Goal: Use online tool/utility

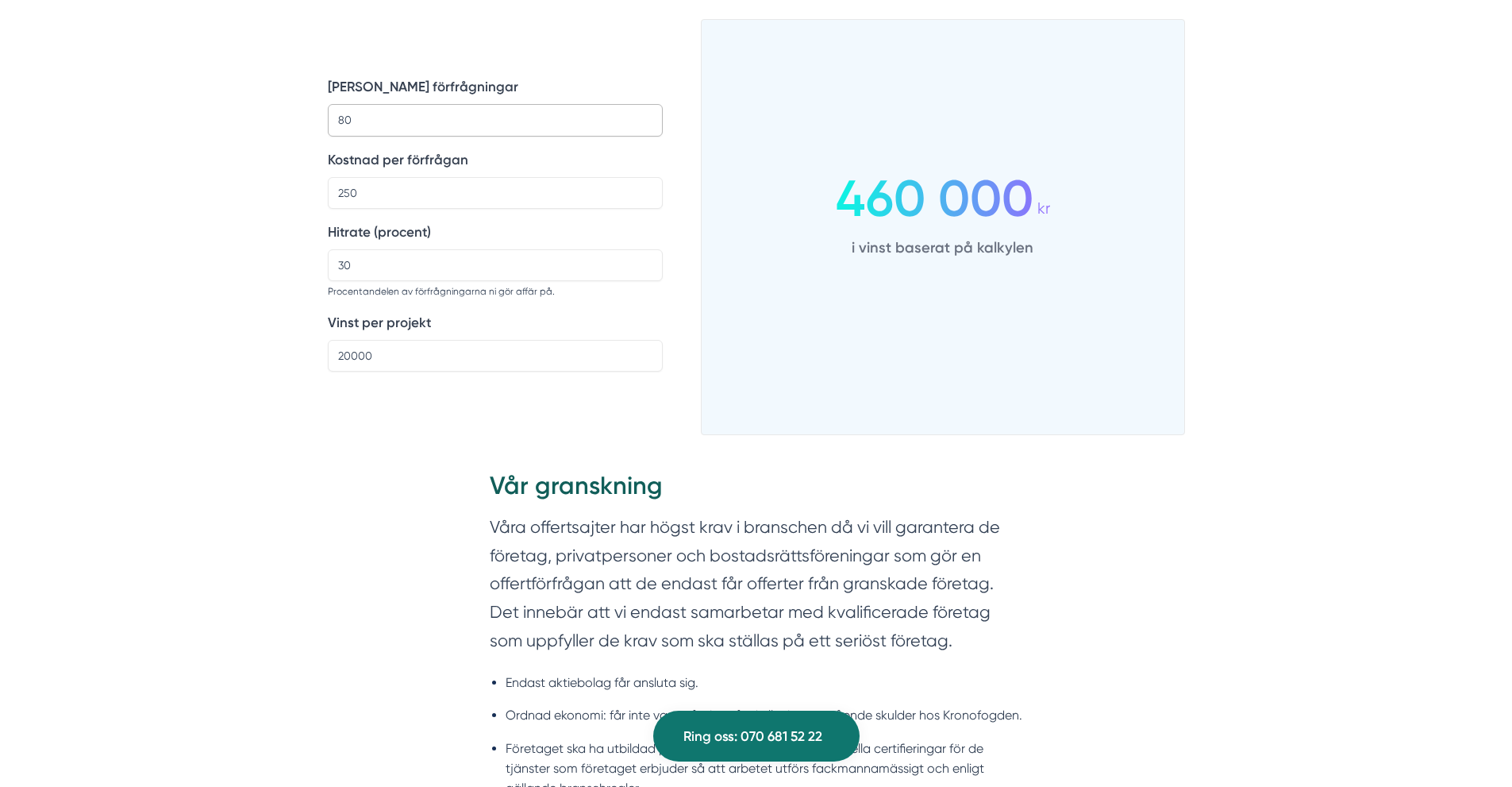
click at [421, 123] on input "80" at bounding box center [495, 120] width 335 height 32
click at [409, 183] on input "250" at bounding box center [495, 193] width 335 height 32
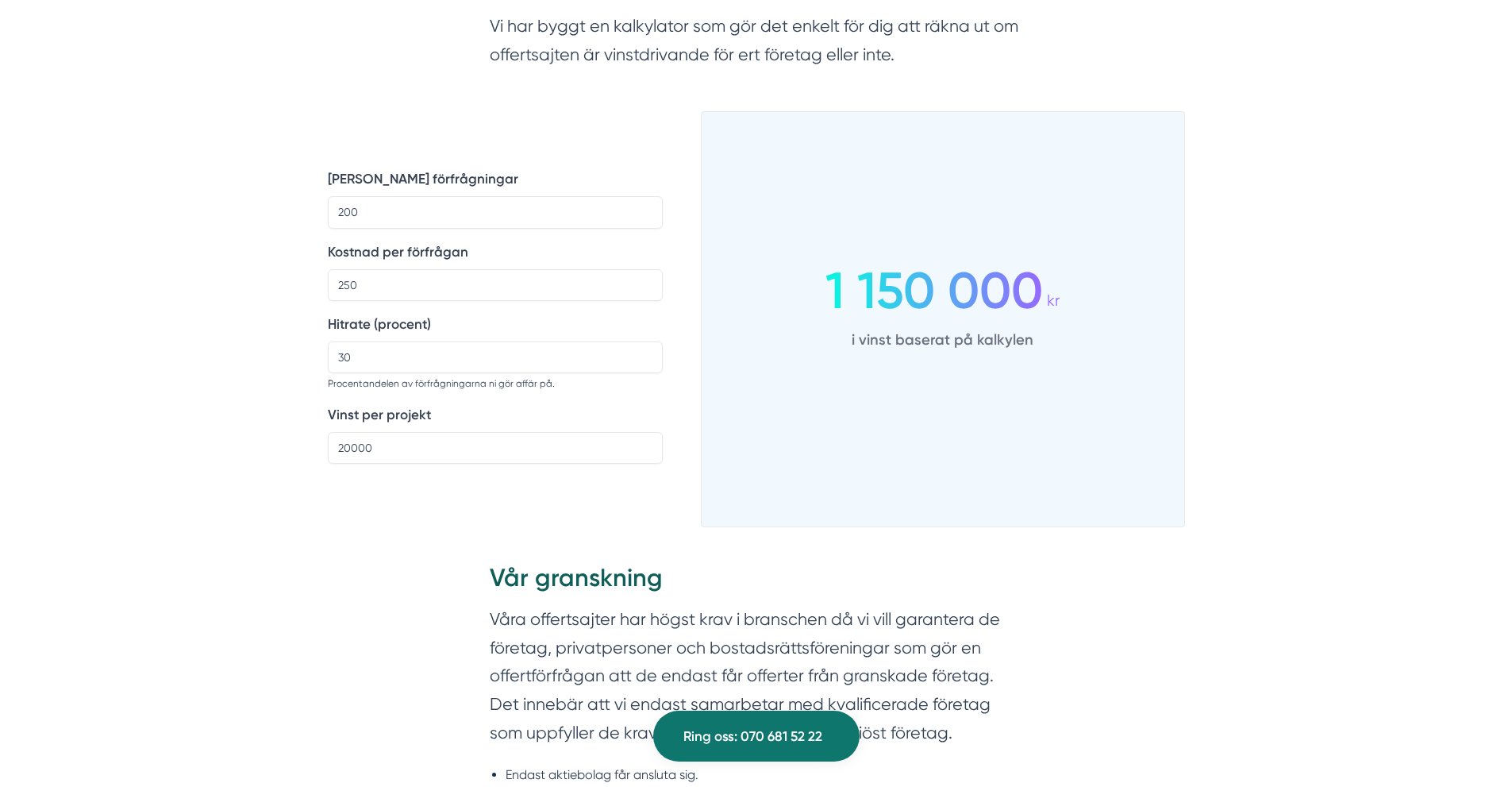
scroll to position [1270, 0]
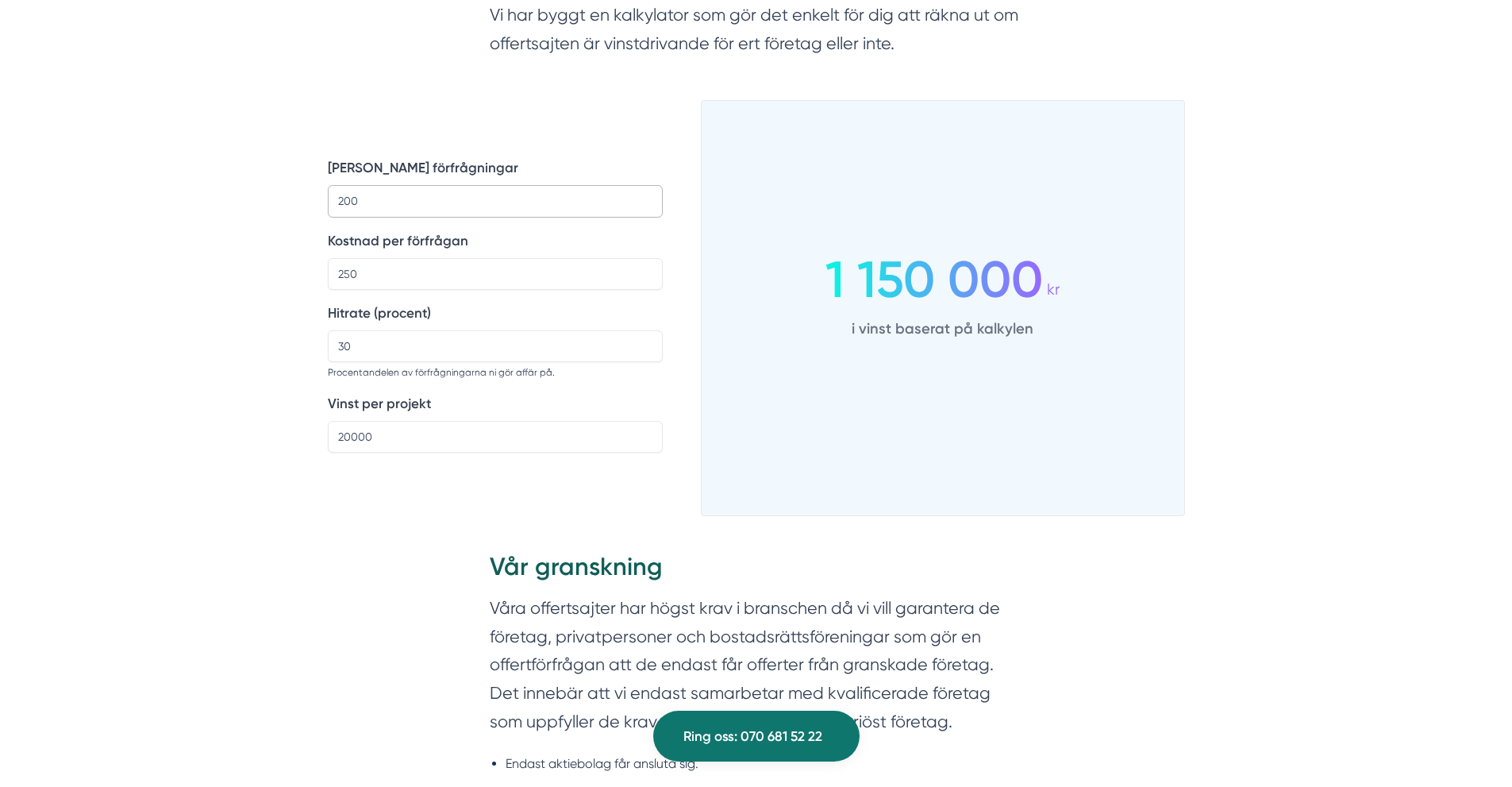
click at [462, 203] on input "200" at bounding box center [495, 201] width 335 height 32
click at [462, 203] on input "100" at bounding box center [495, 201] width 335 height 32
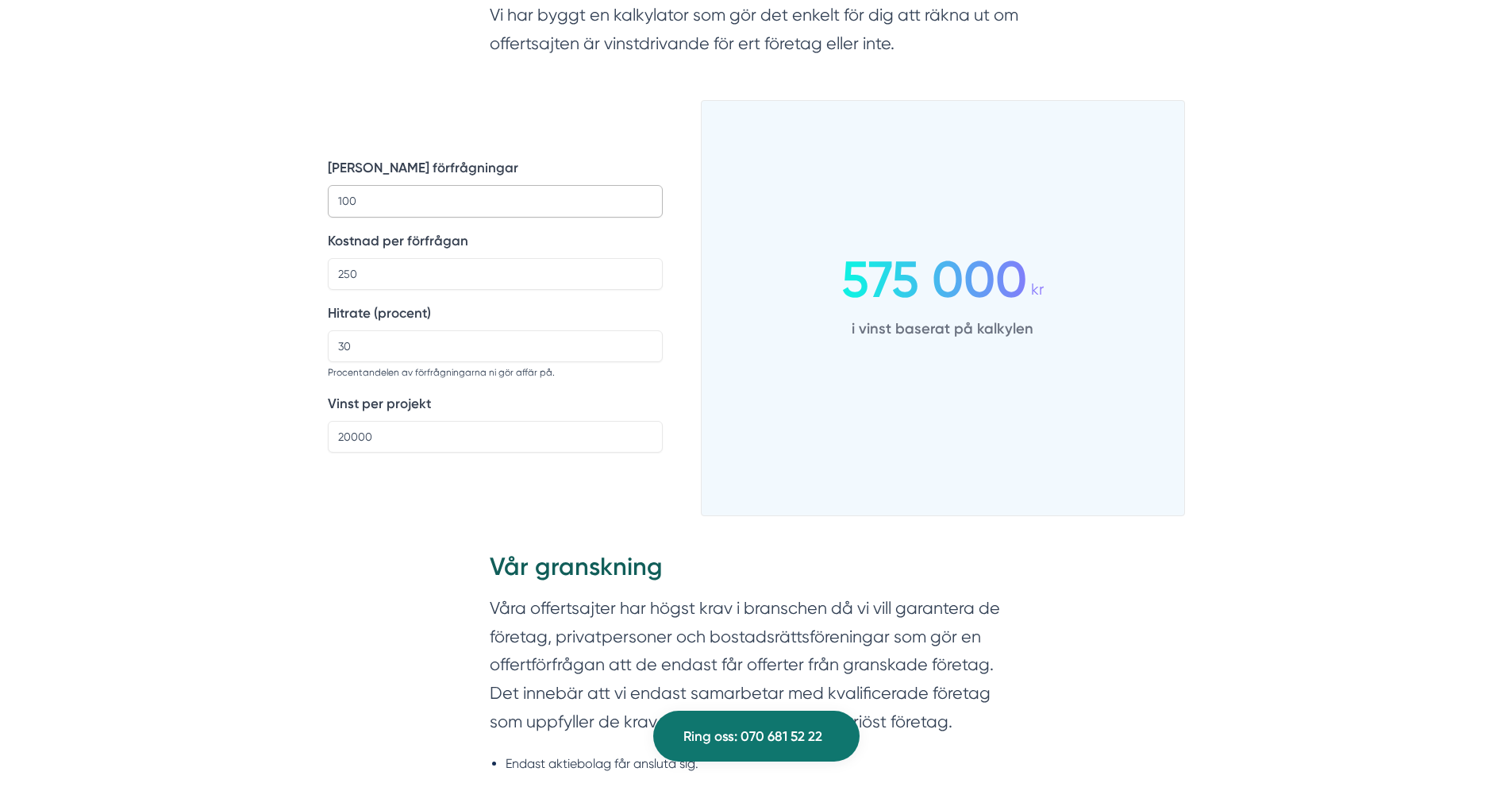
click at [462, 203] on input "100" at bounding box center [495, 201] width 335 height 32
type input "100"
